Goal: Navigation & Orientation: Find specific page/section

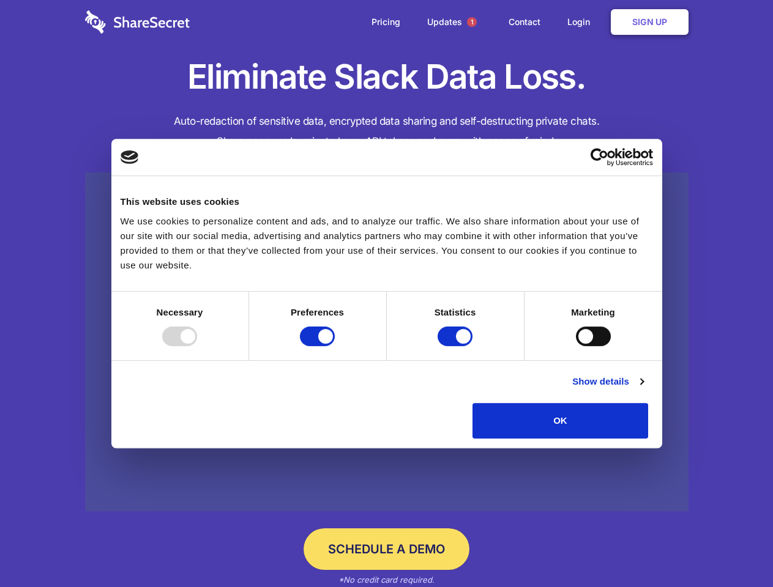
click at [197, 346] on div at bounding box center [179, 337] width 35 height 20
click at [335, 346] on input "Preferences" at bounding box center [317, 337] width 35 height 20
checkbox input "false"
click at [456, 346] on input "Statistics" at bounding box center [454, 337] width 35 height 20
checkbox input "false"
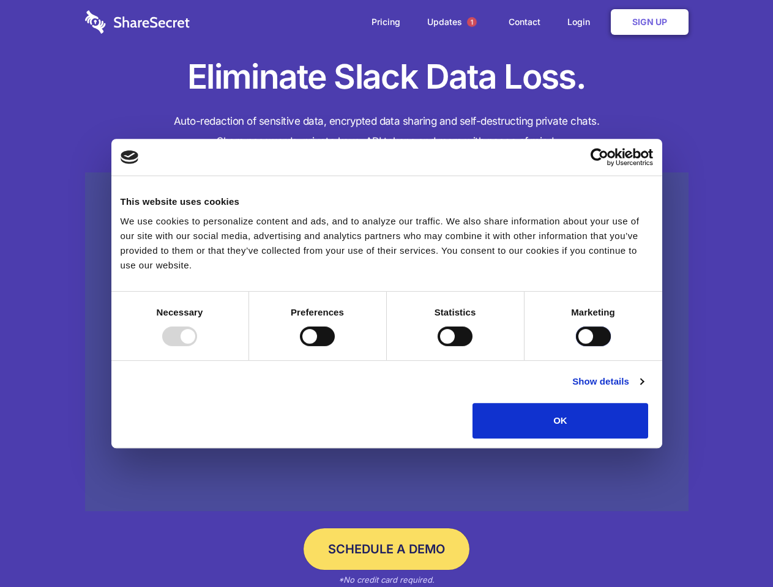
click at [576, 346] on input "Marketing" at bounding box center [593, 337] width 35 height 20
checkbox input "true"
click at [643, 389] on link "Show details" at bounding box center [607, 381] width 71 height 15
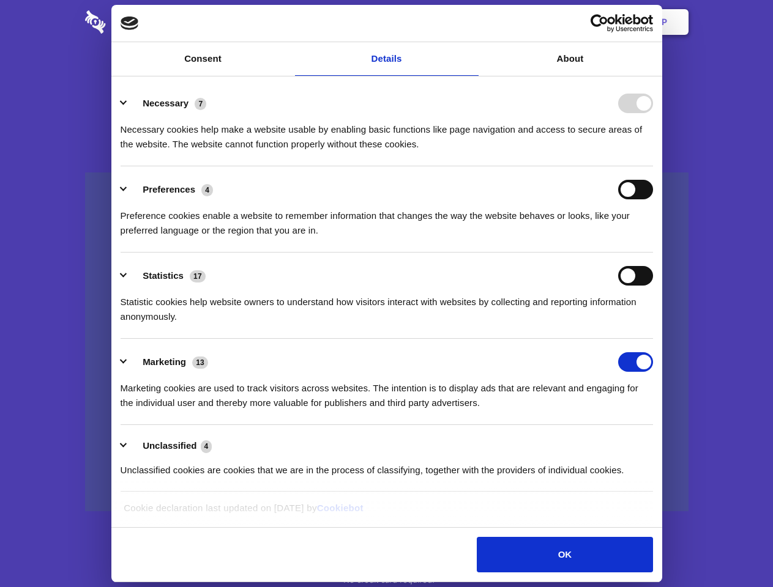
click at [653, 253] on li "Preferences 4 Preference cookies enable a website to remember information that …" at bounding box center [387, 209] width 532 height 86
click at [471, 22] on span "1" at bounding box center [472, 22] width 10 height 10
